Goal: Obtain resource: Download file/media

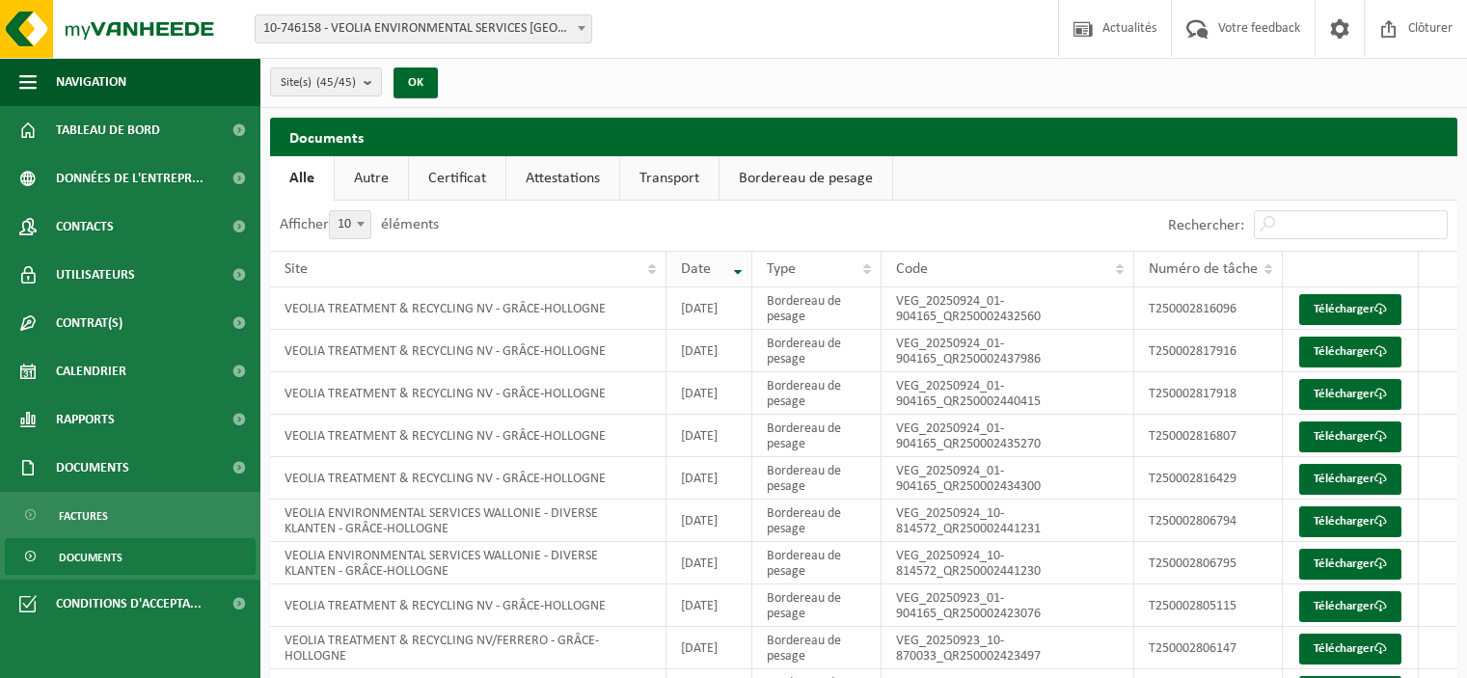
click at [738, 268] on th "Date" at bounding box center [709, 269] width 86 height 37
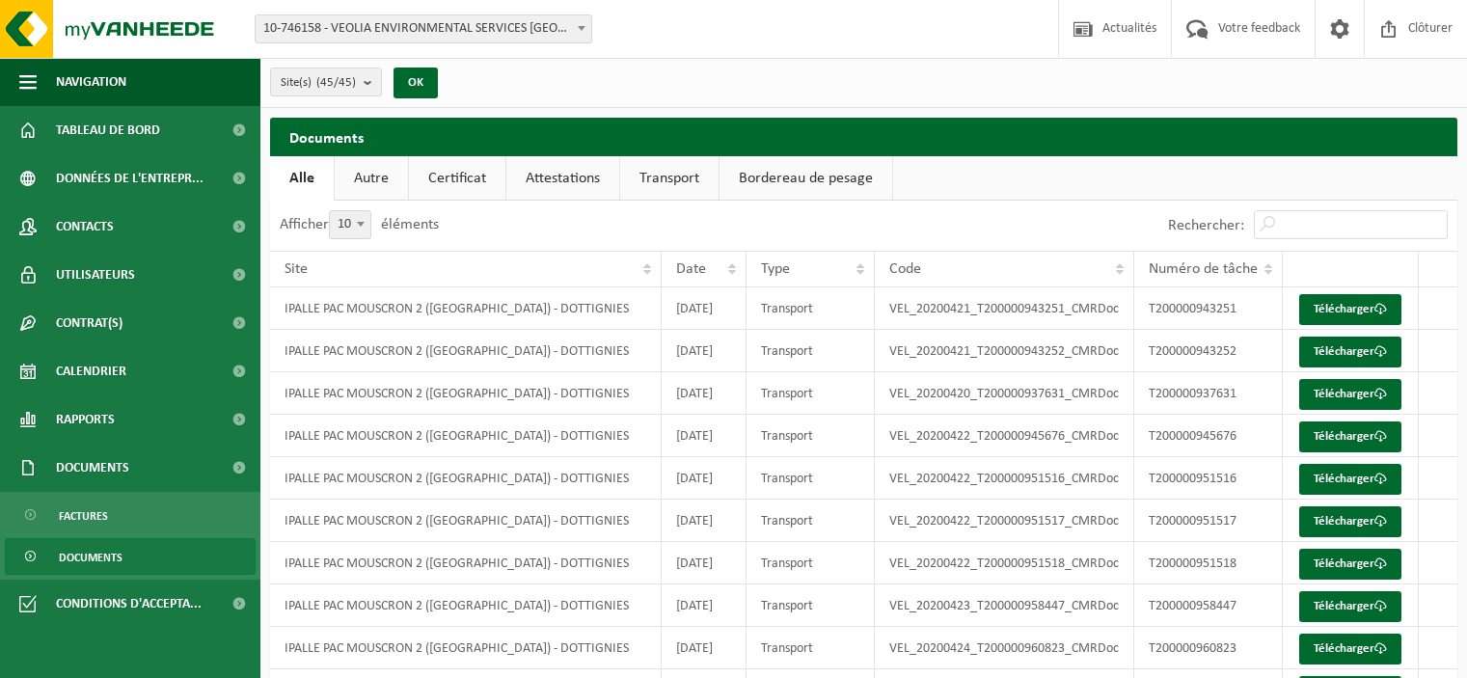
click at [738, 268] on th "Date" at bounding box center [704, 269] width 86 height 37
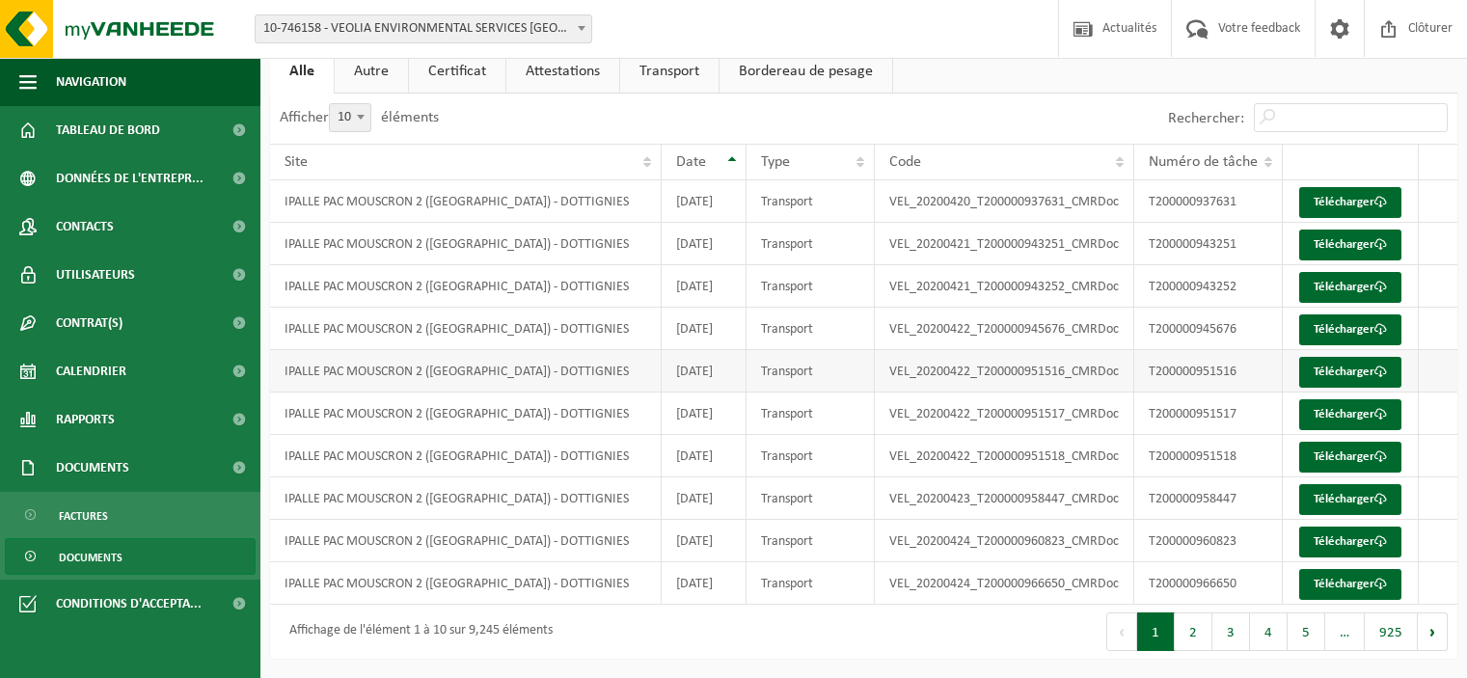
scroll to position [260, 0]
click at [1309, 639] on button "5" at bounding box center [1306, 631] width 38 height 39
click at [1294, 623] on button "6" at bounding box center [1306, 631] width 38 height 39
click at [1185, 632] on span "…" at bounding box center [1192, 631] width 40 height 39
click at [1227, 639] on button "5" at bounding box center [1231, 631] width 38 height 39
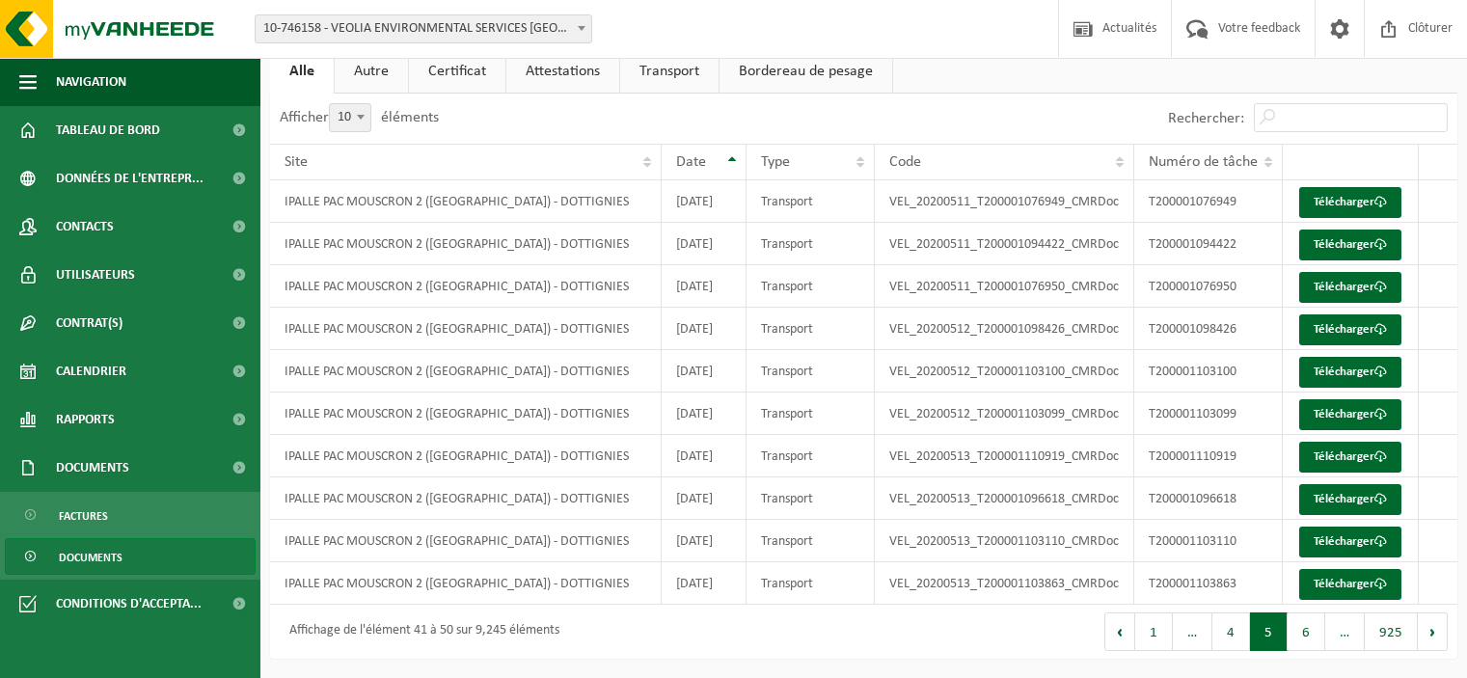
click at [1150, 652] on div "Premier Précédent 1 … 4 5 6 … 925 Suivant Dernier" at bounding box center [1161, 632] width 594 height 54
click at [1153, 647] on button "1" at bounding box center [1154, 631] width 38 height 39
click at [1159, 632] on button "1" at bounding box center [1156, 631] width 38 height 39
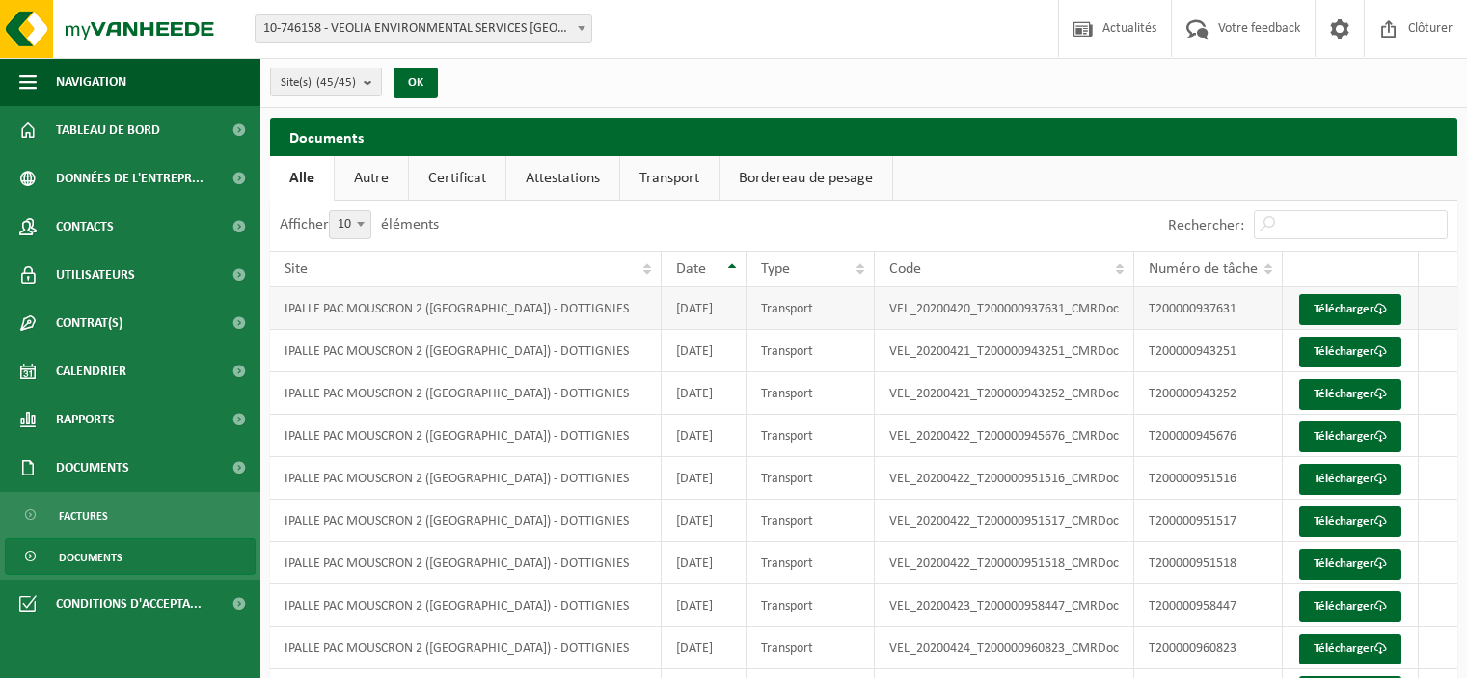
click at [1166, 317] on td "T200000937631" at bounding box center [1208, 308] width 148 height 42
drag, startPoint x: 1244, startPoint y: 314, endPoint x: 1135, endPoint y: 320, distance: 109.1
click at [1135, 320] on tr "IPALLE PAC MOUSCRON 2 ([GEOGRAPHIC_DATA]) - DOTTIGNIES [DATE] Transport VEL_202…" at bounding box center [863, 308] width 1187 height 42
copy tr "T200000937631"
click at [1374, 315] on span at bounding box center [1380, 309] width 13 height 13
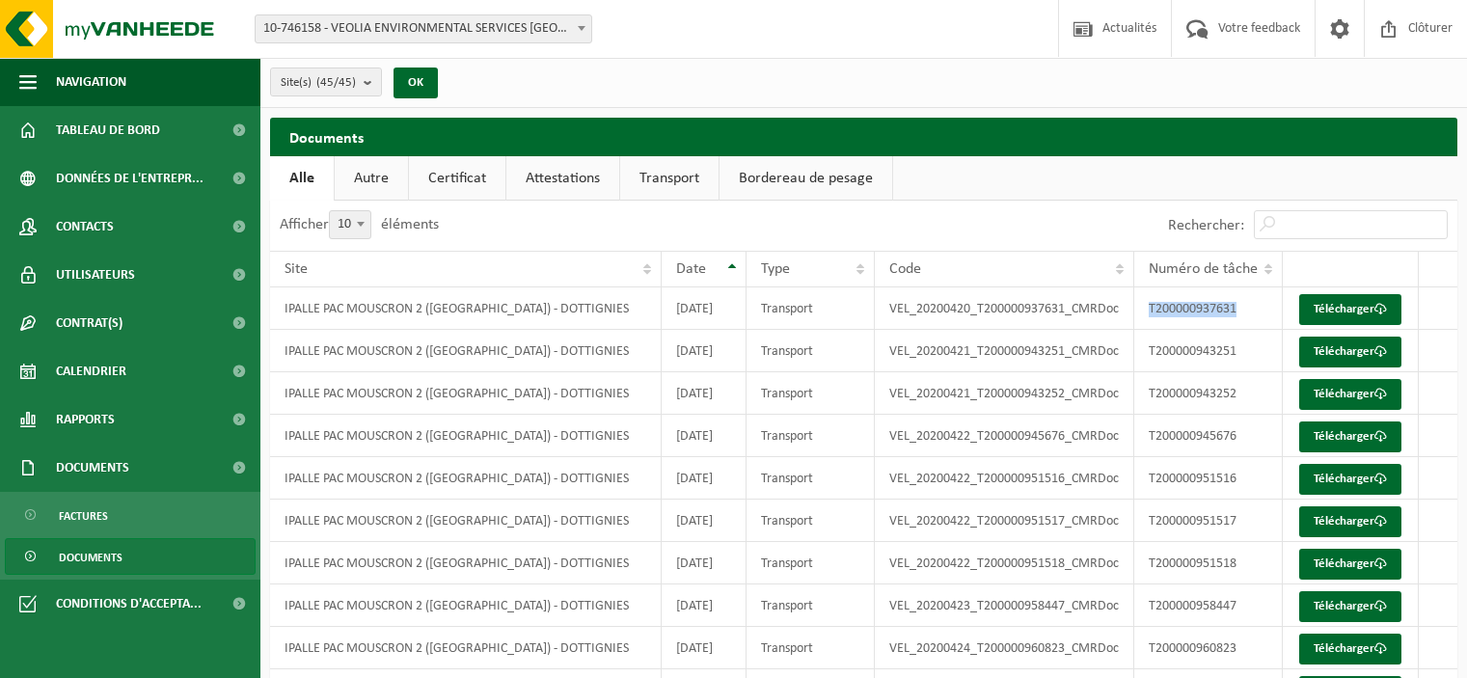
click at [336, 31] on span "10-746158 - VEOLIA ENVIRONMENTAL SERVICES [GEOGRAPHIC_DATA] - [GEOGRAPHIC_DATA]" at bounding box center [424, 28] width 336 height 27
